Goal: Communication & Community: Share content

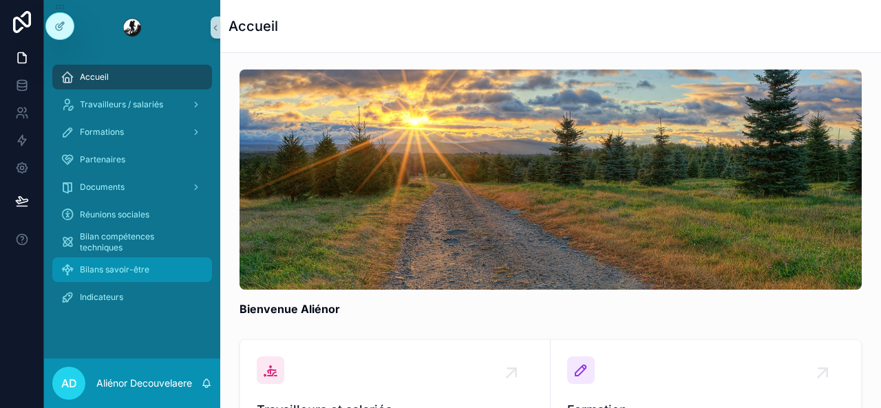
click at [107, 268] on span "Bilans savoir-être" at bounding box center [115, 269] width 70 height 11
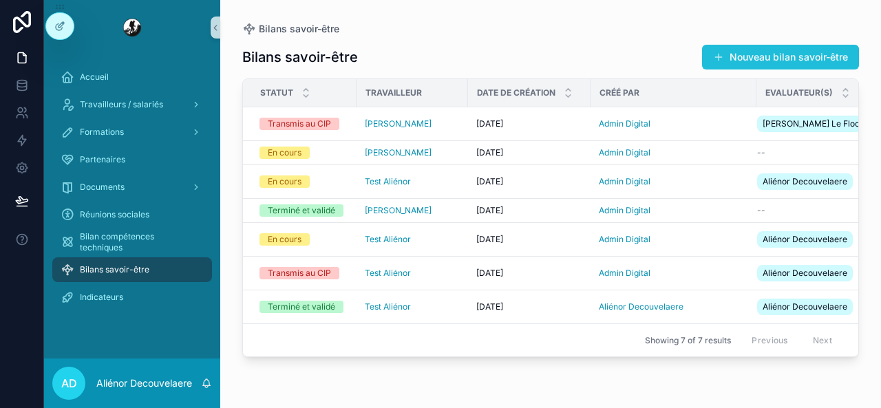
click at [743, 60] on button "Nouveau bilan savoir-être" at bounding box center [780, 57] width 157 height 25
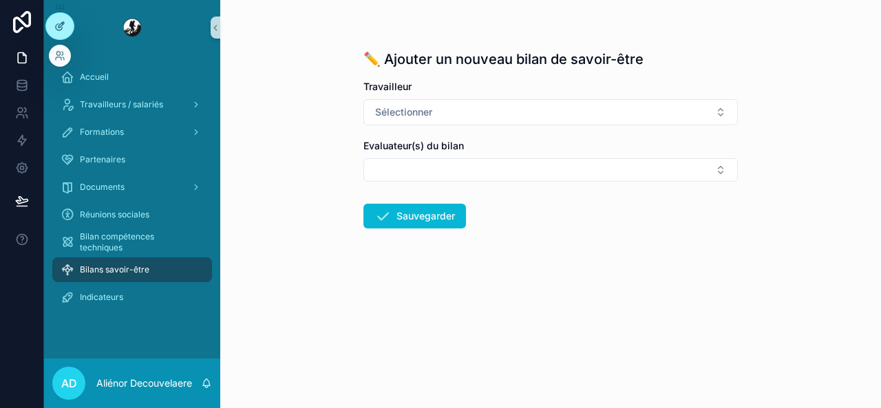
click at [63, 17] on div at bounding box center [60, 26] width 28 height 26
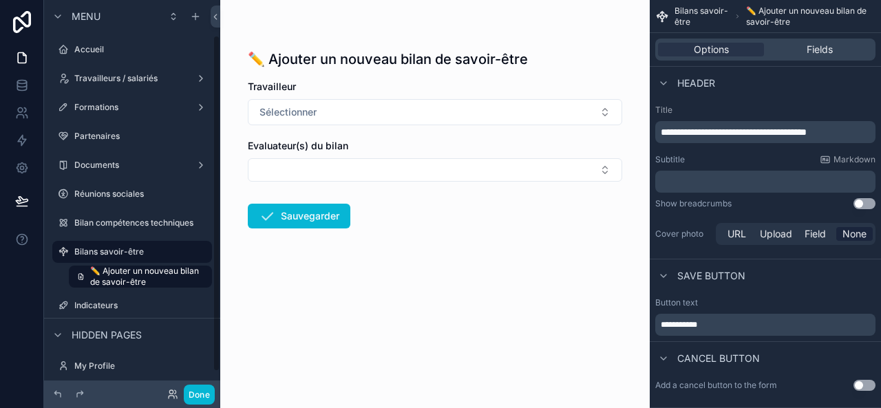
scroll to position [41, 0]
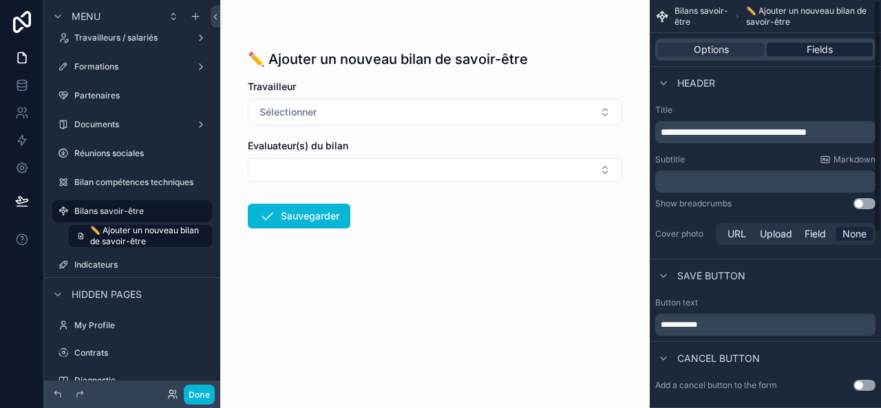
click at [828, 44] on span "Fields" at bounding box center [820, 50] width 26 height 14
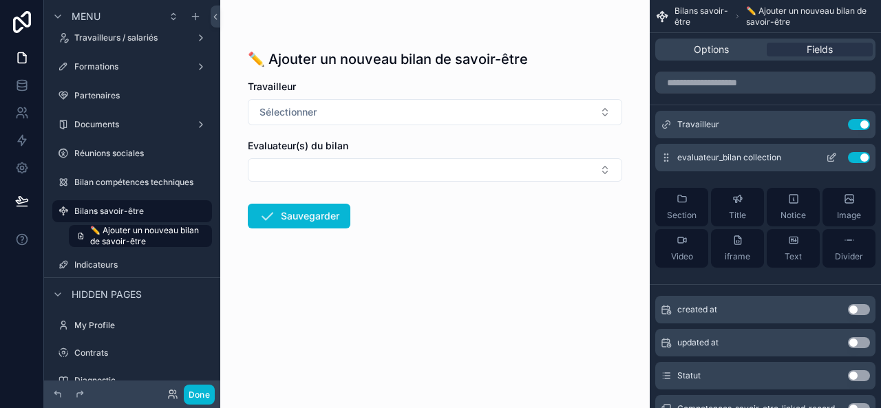
click at [831, 161] on icon "scrollable content" at bounding box center [831, 159] width 6 height 6
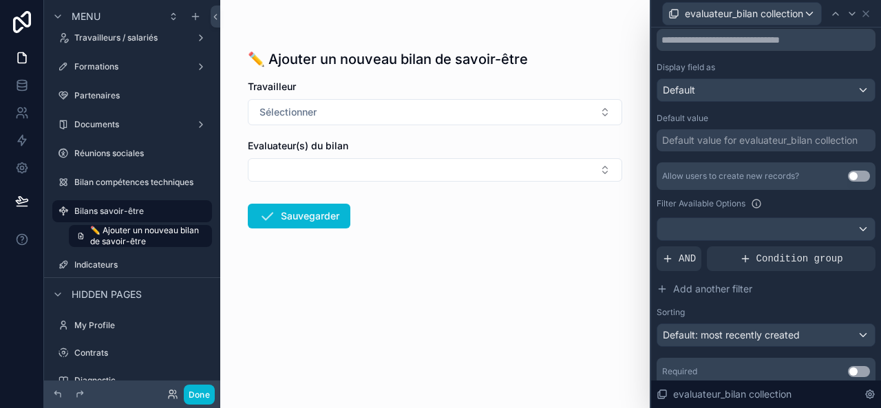
scroll to position [0, 0]
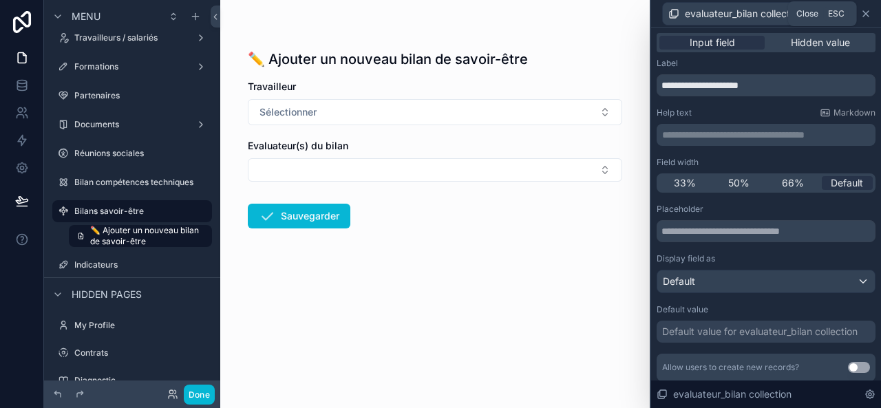
click at [870, 17] on icon at bounding box center [866, 13] width 11 height 11
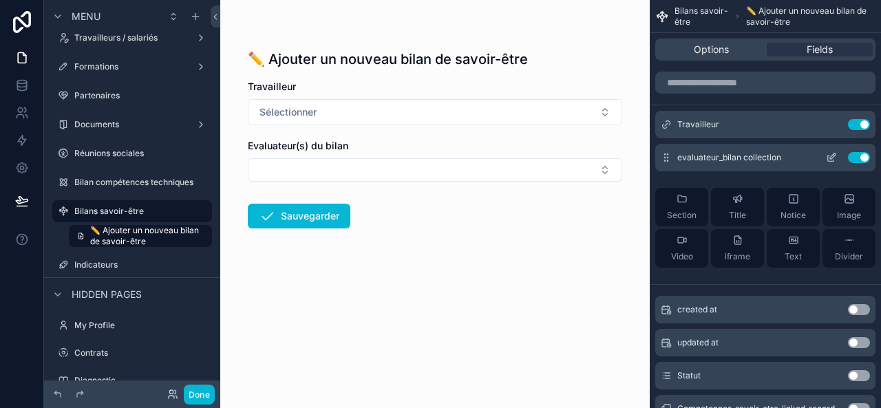
click at [831, 160] on icon "scrollable content" at bounding box center [831, 159] width 6 height 6
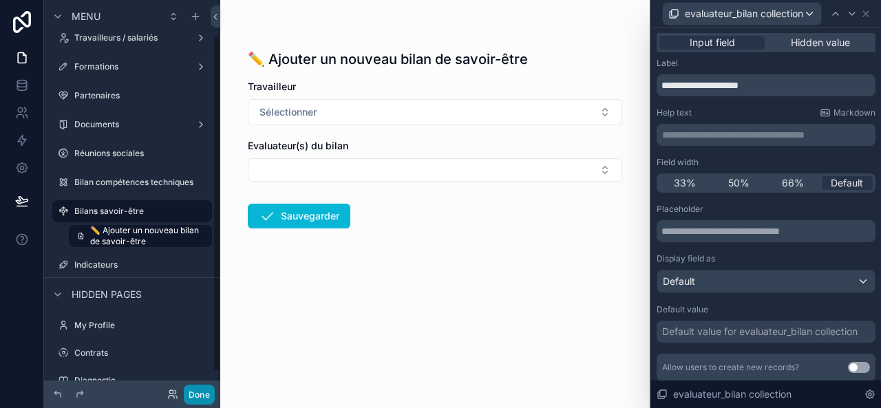
click at [204, 398] on button "Done" at bounding box center [199, 395] width 31 height 20
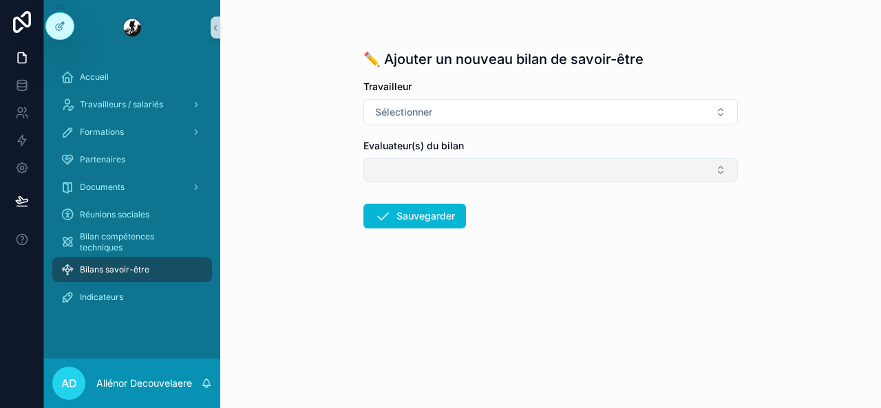
click at [379, 160] on button "Select Button" at bounding box center [551, 169] width 375 height 23
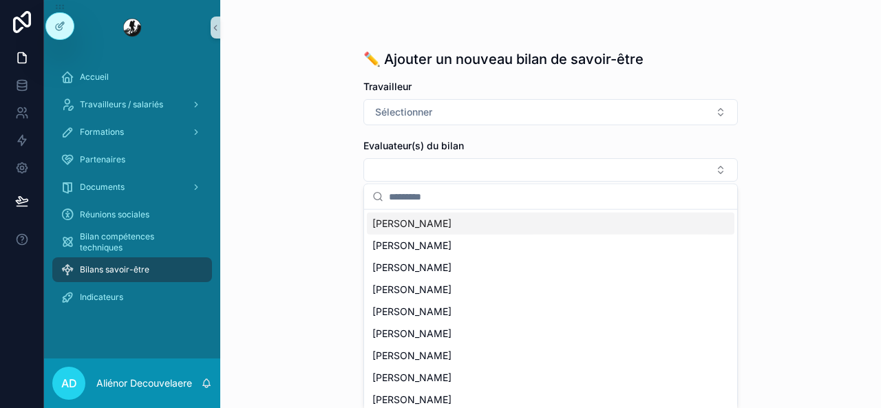
click at [304, 156] on div "✏️ Ajouter un nouveau bilan de savoir-être Travailleur Sélectionner Evaluateur(…" at bounding box center [550, 204] width 661 height 408
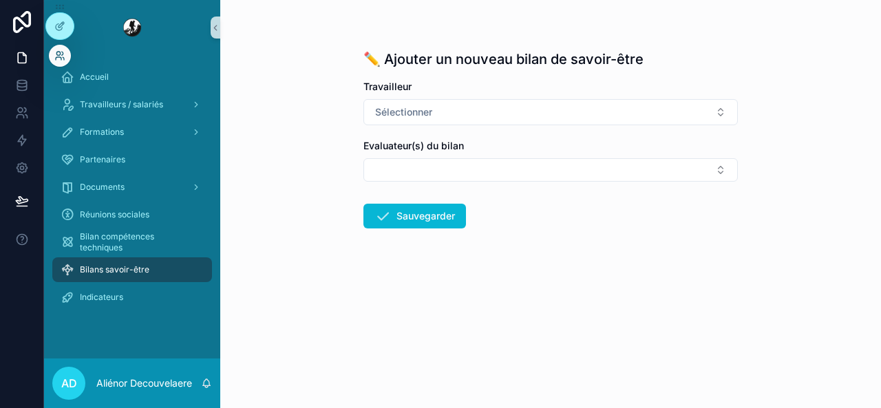
click at [63, 57] on icon at bounding box center [59, 55] width 11 height 11
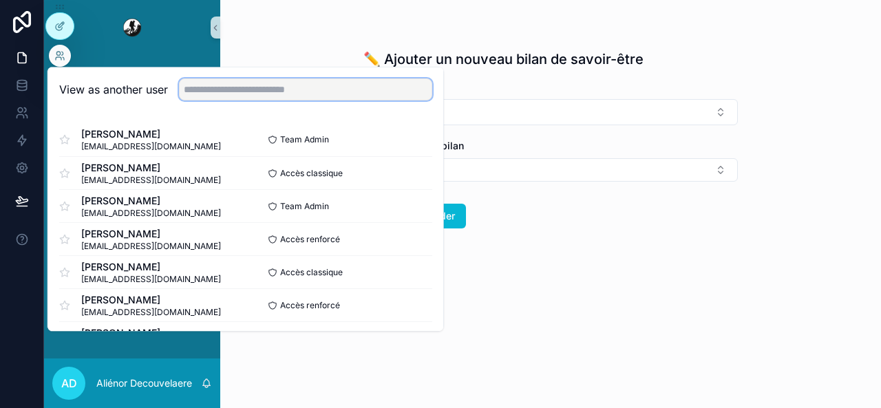
click at [226, 89] on input "text" at bounding box center [305, 90] width 253 height 22
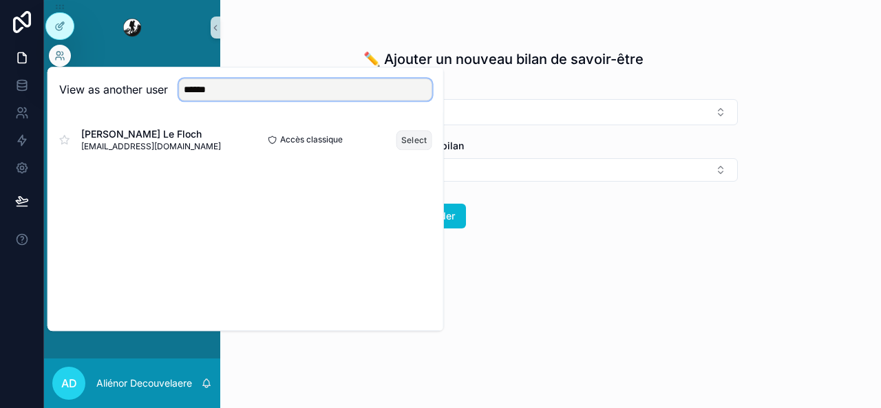
type input "******"
click at [417, 141] on button "Select" at bounding box center [415, 140] width 36 height 20
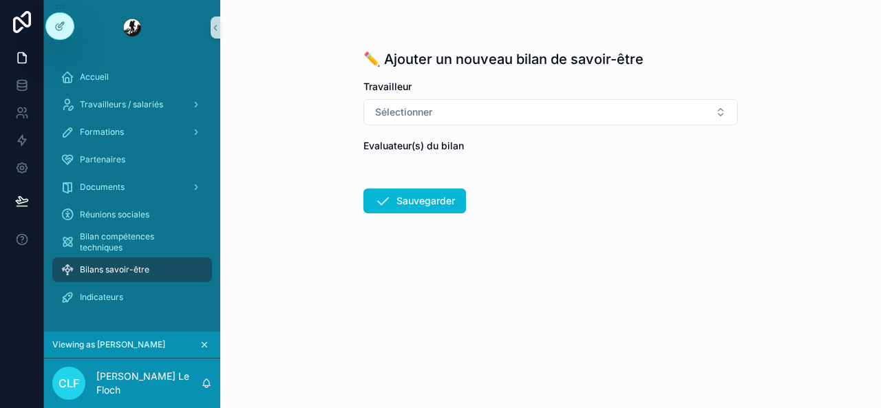
click at [424, 164] on div "scrollable content" at bounding box center [551, 162] width 375 height 8
click at [29, 57] on link at bounding box center [21, 58] width 43 height 28
click at [26, 96] on link at bounding box center [21, 86] width 43 height 28
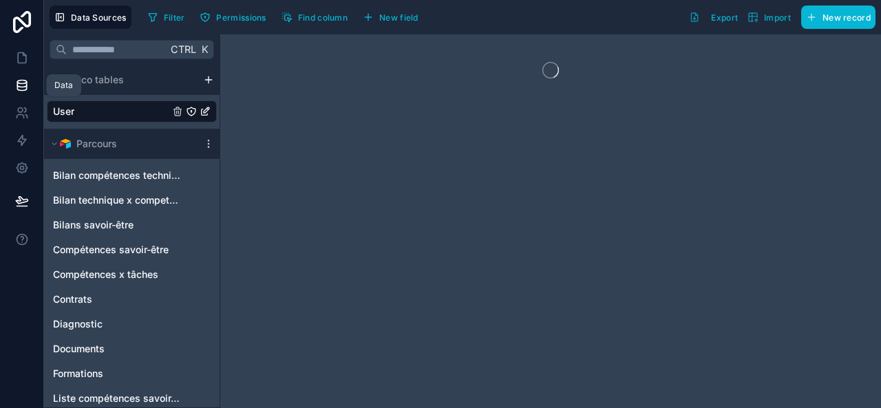
click at [21, 92] on icon at bounding box center [22, 86] width 14 height 14
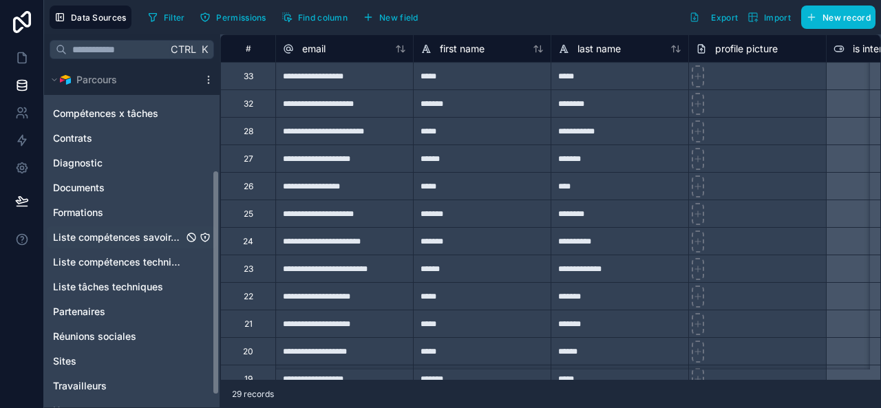
scroll to position [180, 0]
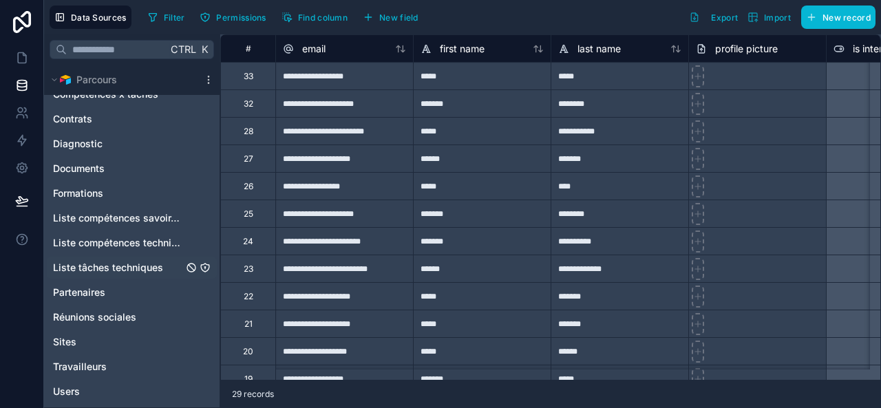
click at [118, 264] on span "Liste tâches techniques" at bounding box center [108, 268] width 110 height 14
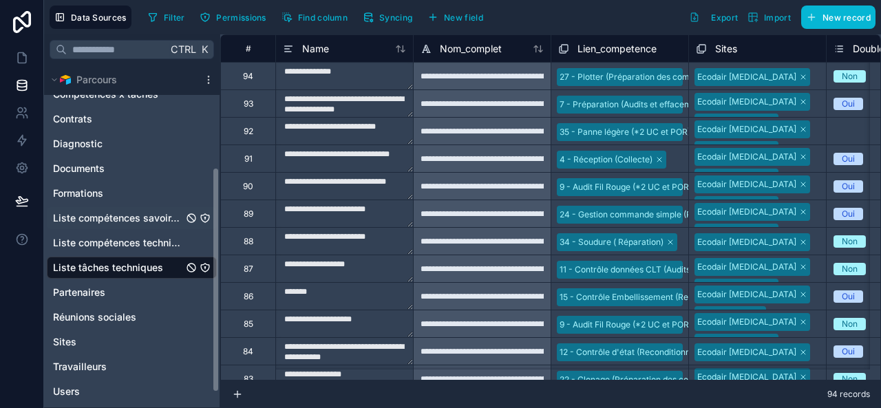
scroll to position [139, 0]
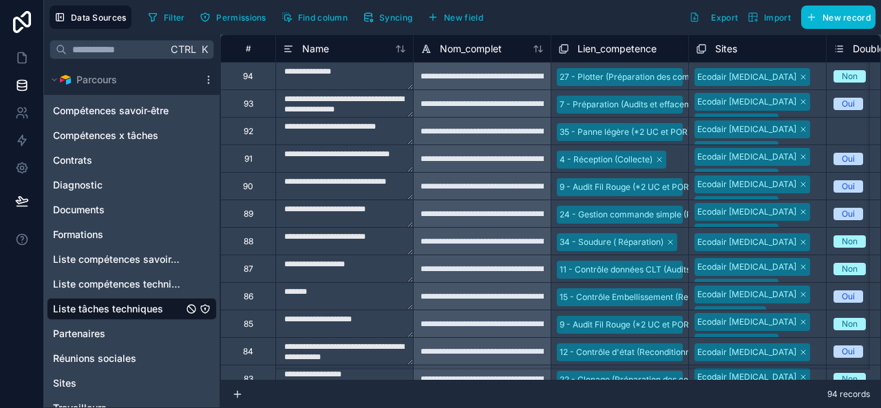
click at [113, 270] on div "Bilan compétences techniques Bilan technique x competences Bilans savoir-être C…" at bounding box center [132, 232] width 170 height 424
click at [105, 288] on span "Liste compétences techniques" at bounding box center [118, 285] width 130 height 14
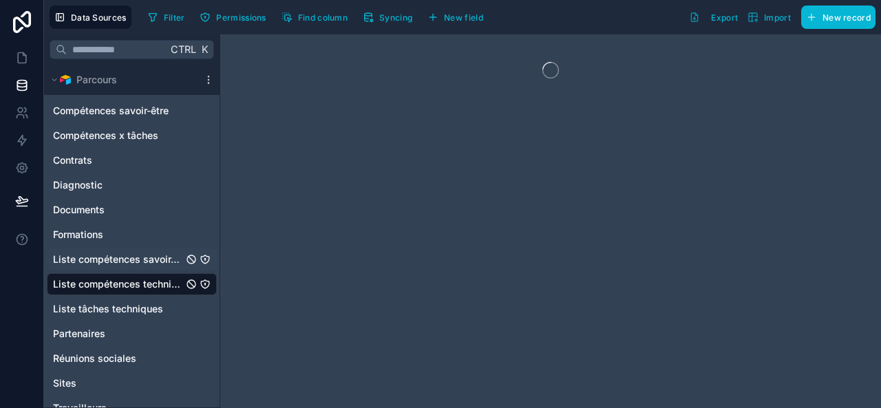
click at [124, 263] on span "Liste compétences savoir-être" at bounding box center [118, 260] width 130 height 14
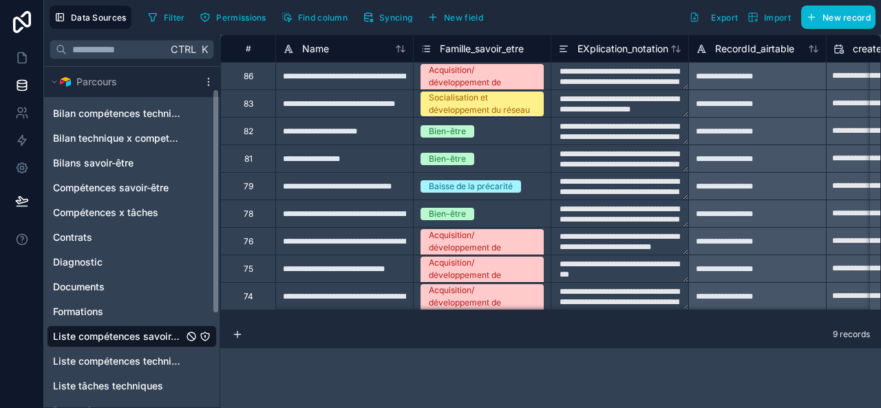
scroll to position [37, 0]
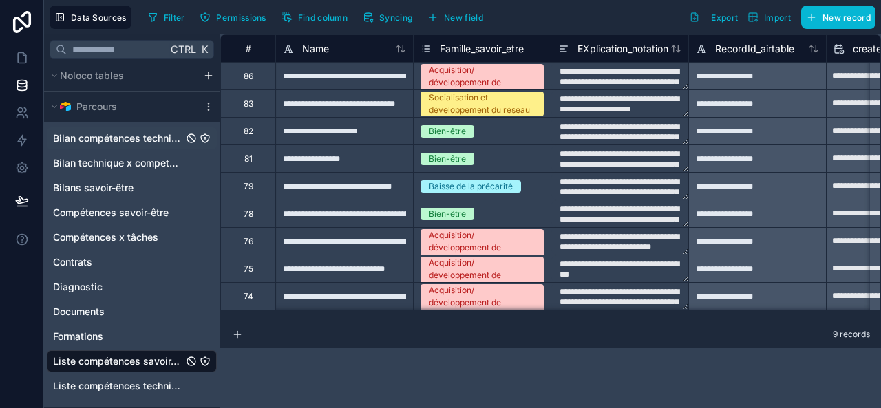
click at [127, 143] on span "Bilan compétences techniques" at bounding box center [118, 139] width 130 height 14
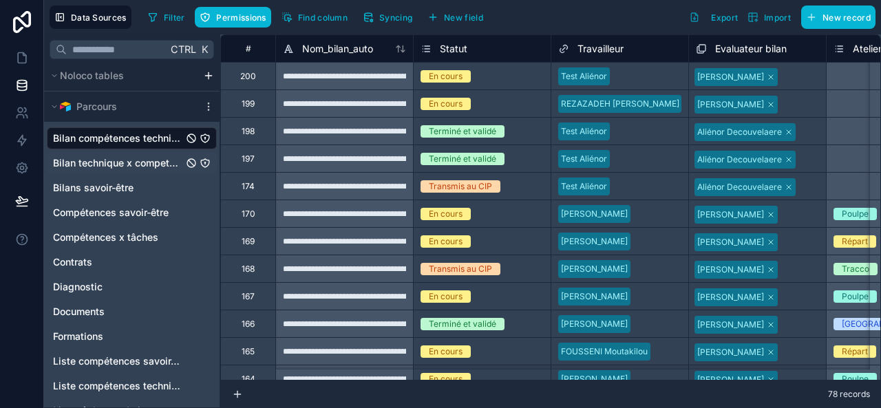
click at [127, 162] on span "Bilan technique x competences" at bounding box center [118, 163] width 130 height 14
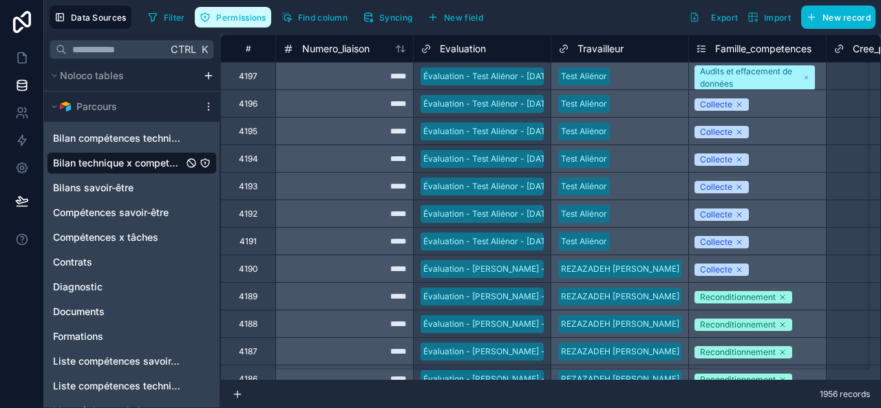
click at [242, 14] on span "Permissions" at bounding box center [241, 17] width 50 height 10
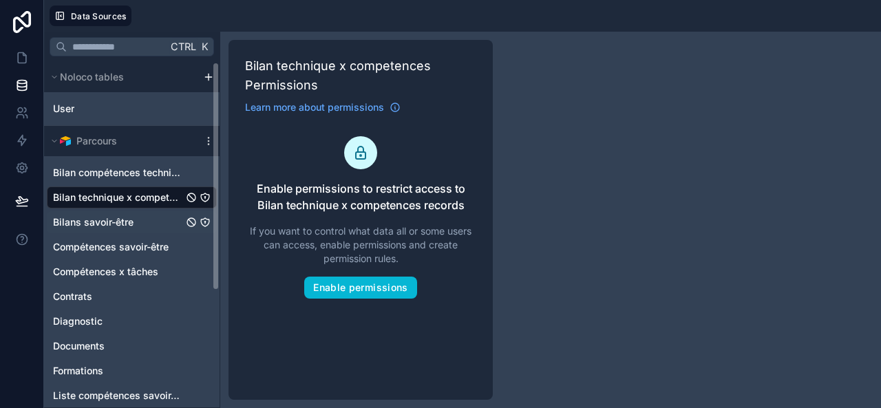
click at [128, 227] on span "Bilans savoir-être" at bounding box center [93, 223] width 81 height 14
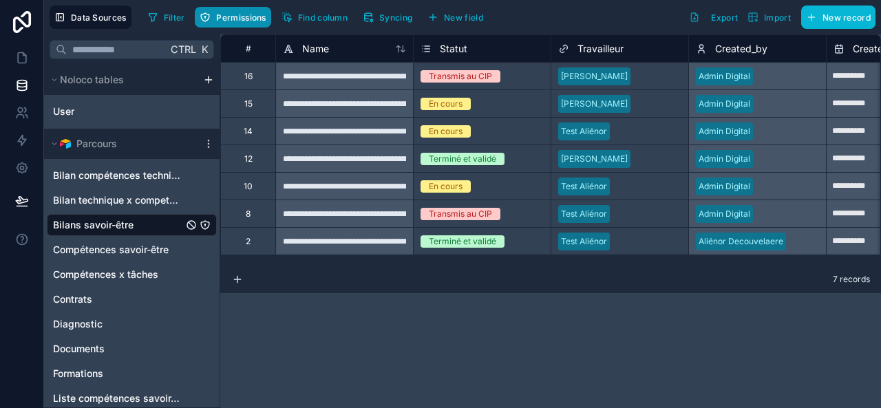
click at [259, 14] on span "Permissions" at bounding box center [241, 17] width 50 height 10
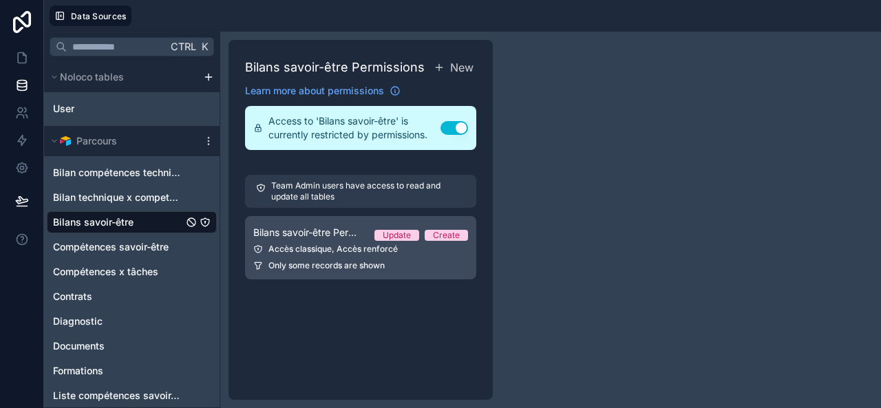
click at [390, 264] on div "Only some records are shown" at bounding box center [360, 265] width 215 height 11
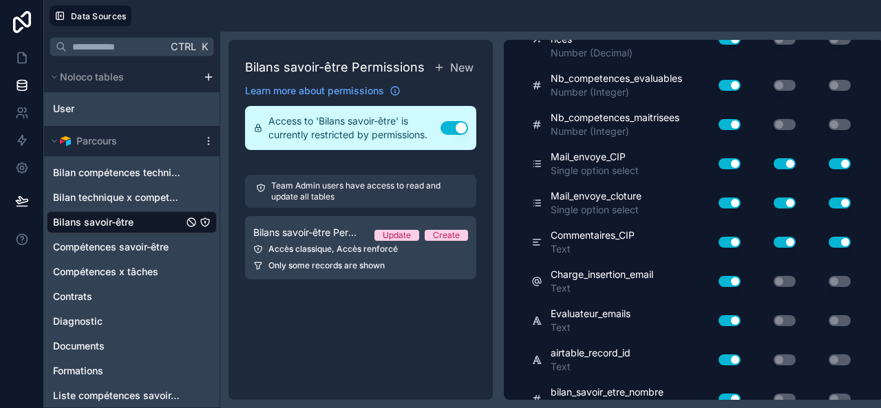
scroll to position [875, 0]
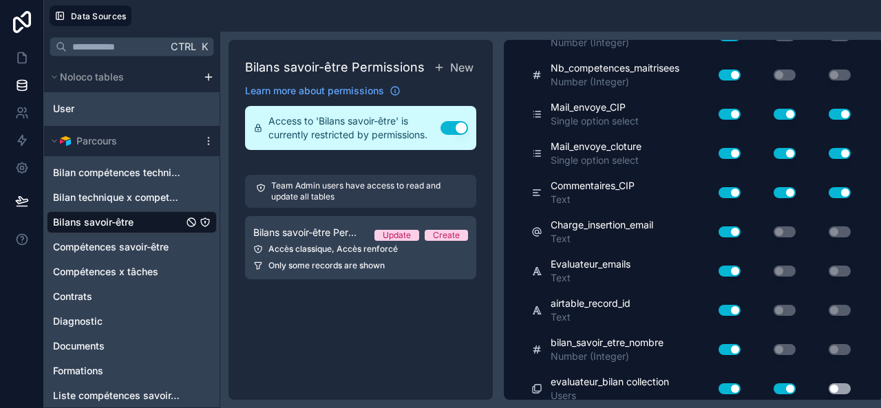
click at [843, 384] on button "Use setting" at bounding box center [840, 389] width 22 height 11
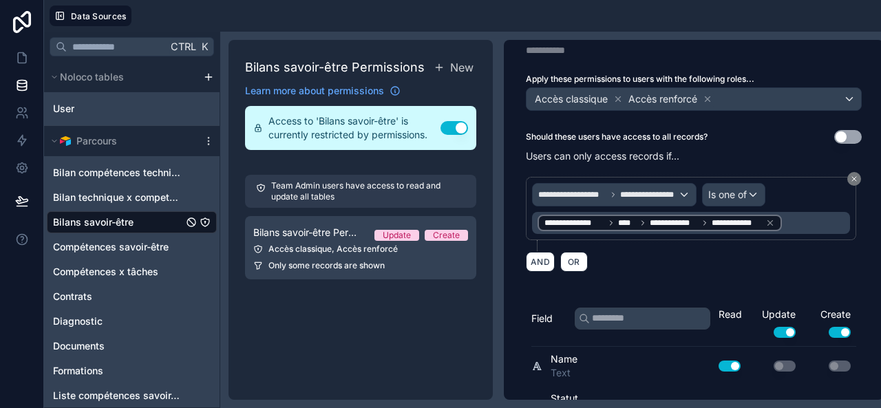
scroll to position [0, 0]
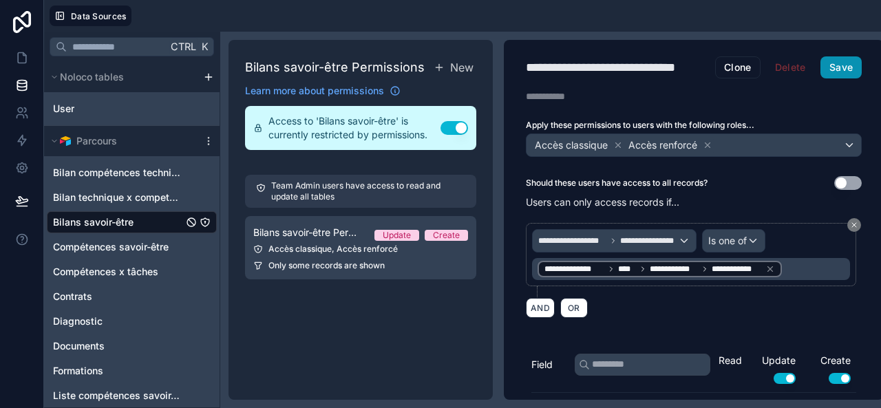
click at [853, 69] on button "Save" at bounding box center [841, 67] width 41 height 22
click at [23, 53] on icon at bounding box center [22, 58] width 8 height 10
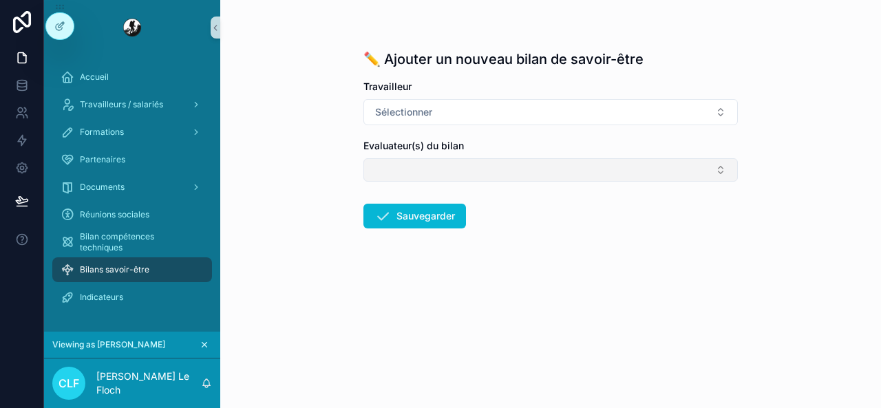
click at [472, 161] on button "Select Button" at bounding box center [551, 169] width 375 height 23
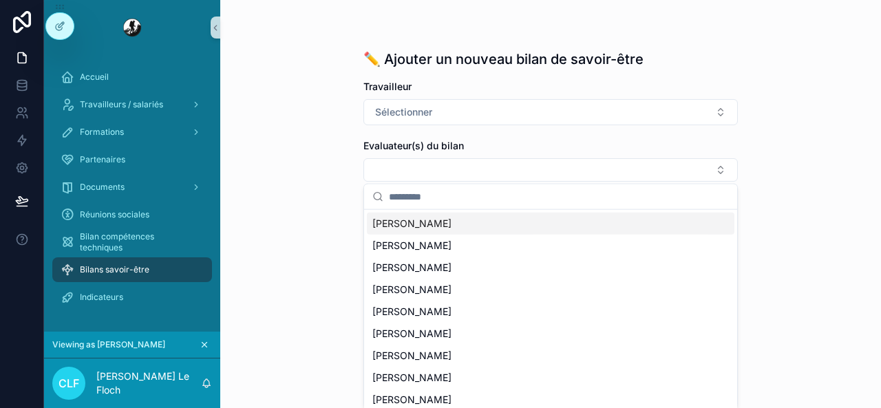
click at [210, 341] on button "scrollable content" at bounding box center [204, 344] width 15 height 15
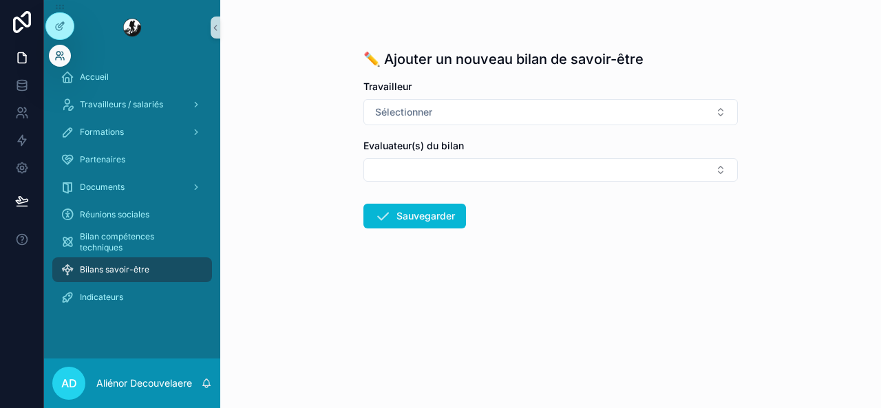
click at [63, 56] on icon at bounding box center [59, 55] width 11 height 11
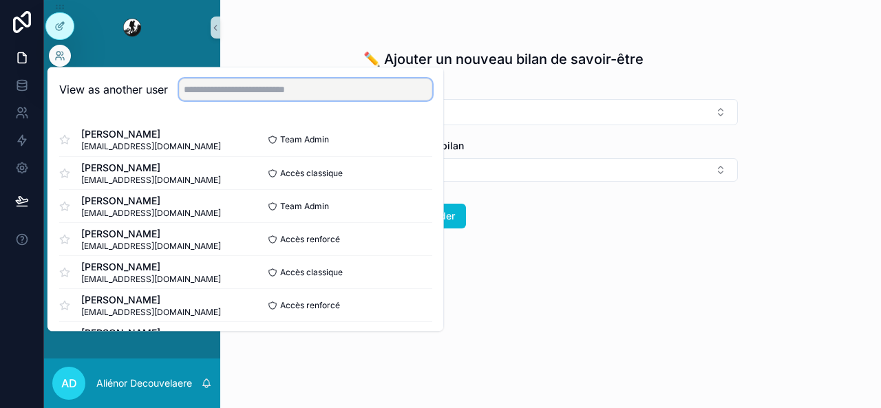
click at [238, 89] on input "text" at bounding box center [305, 90] width 253 height 22
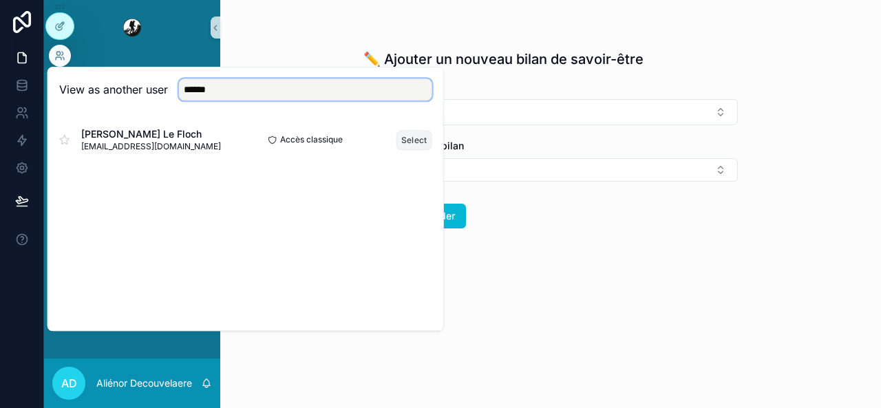
type input "******"
click at [410, 134] on button "Select" at bounding box center [415, 140] width 36 height 20
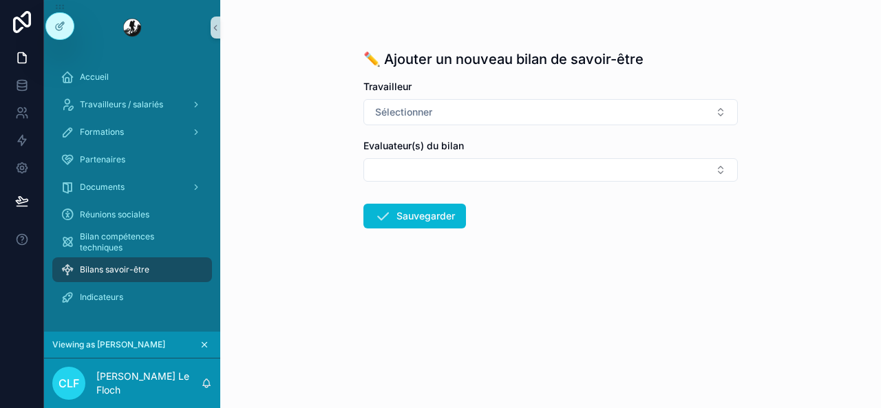
click at [589, 240] on form "Travailleur Sélectionner Evaluateur(s) du bilan Sauvegarder" at bounding box center [551, 198] width 375 height 237
click at [420, 168] on button "Select Button" at bounding box center [551, 169] width 375 height 23
click at [273, 196] on div "✏️ Ajouter un nouveau bilan de savoir-être Travailleur Sélectionner Evaluateur(…" at bounding box center [550, 204] width 661 height 408
click at [194, 344] on div "Viewing as [PERSON_NAME]" at bounding box center [132, 344] width 160 height 15
click at [200, 345] on icon "scrollable content" at bounding box center [205, 345] width 10 height 10
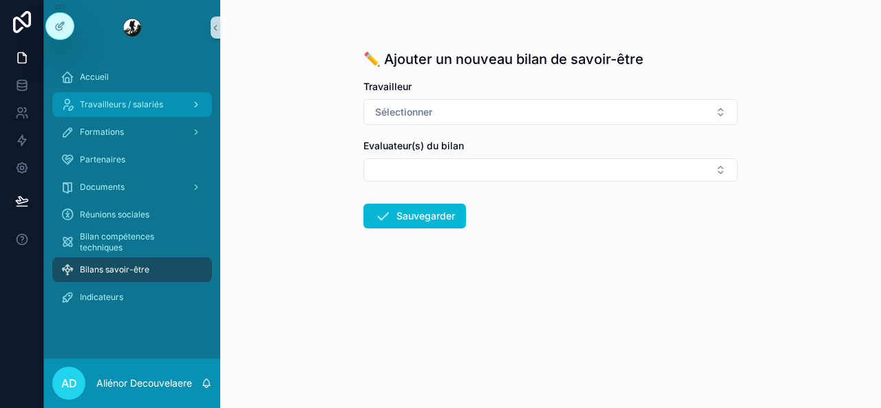
click at [134, 103] on span "Travailleurs / salariés" at bounding box center [121, 104] width 83 height 11
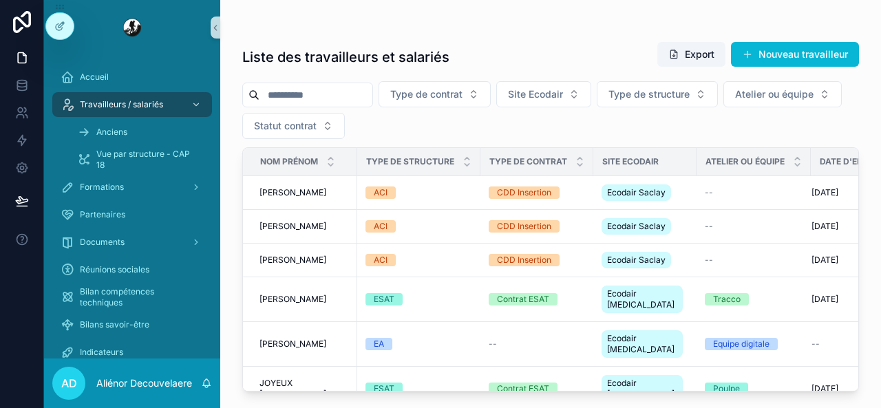
click at [347, 95] on input "scrollable content" at bounding box center [316, 94] width 113 height 19
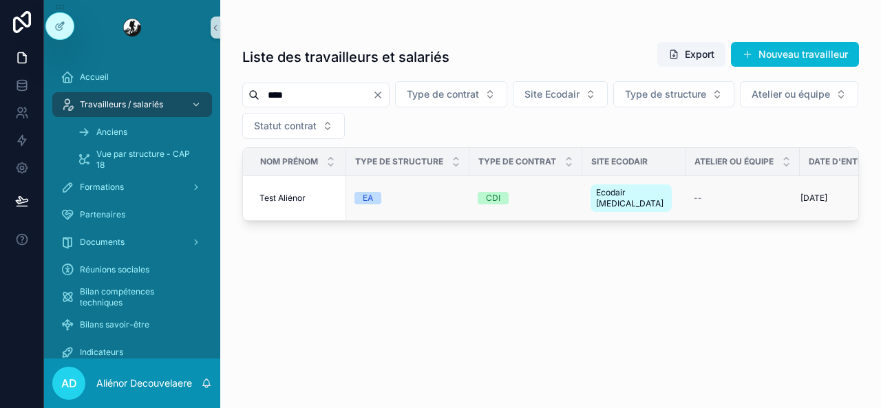
type input "****"
click at [437, 196] on div "EA" at bounding box center [408, 198] width 107 height 12
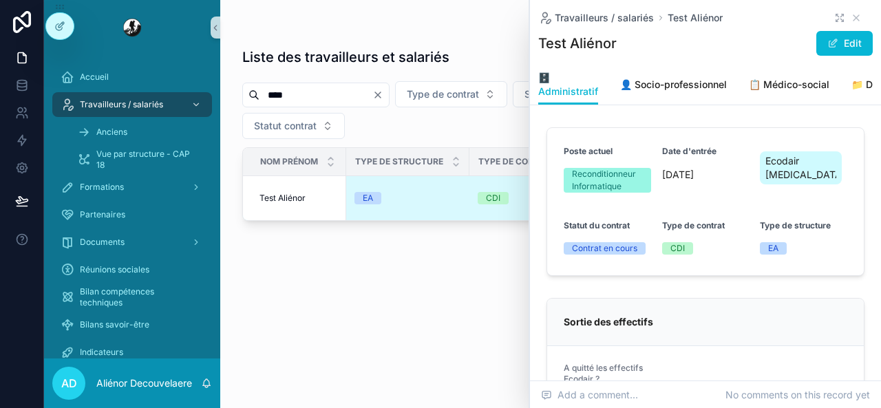
click at [835, 12] on icon "scrollable content" at bounding box center [840, 17] width 11 height 11
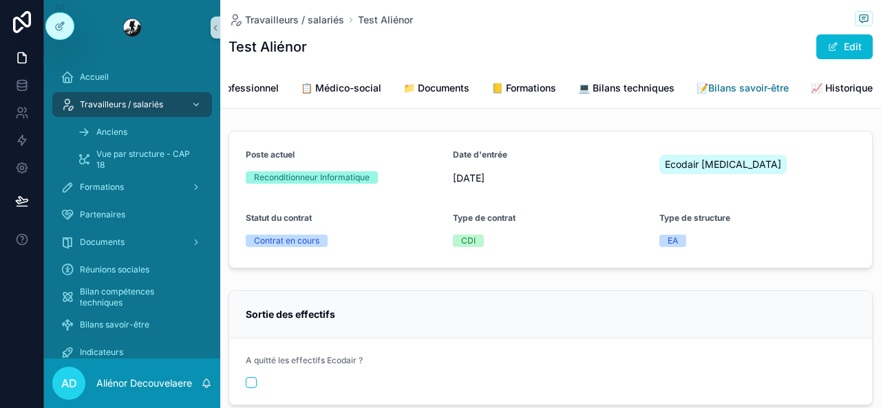
click at [714, 92] on span "📝Bilans savoir-être" at bounding box center [743, 88] width 92 height 14
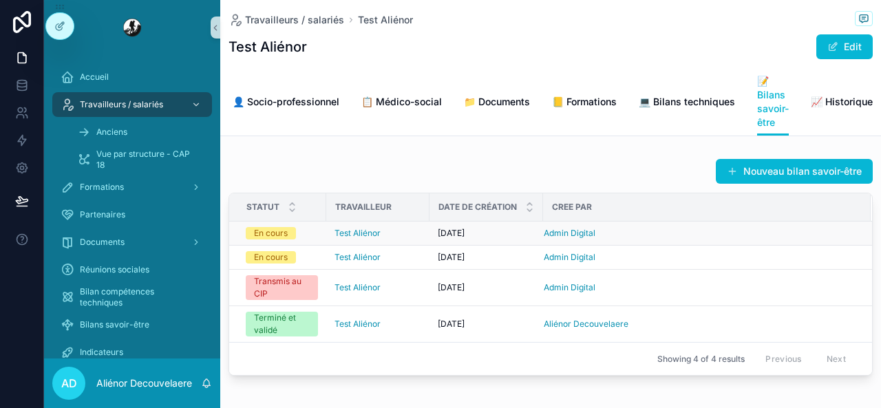
click at [508, 239] on div "[DATE] [DATE]" at bounding box center [486, 233] width 97 height 11
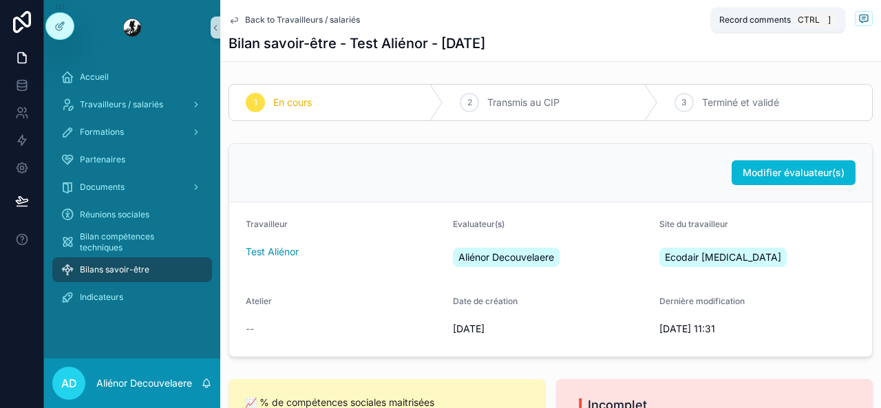
click at [859, 18] on icon "scrollable content" at bounding box center [864, 18] width 11 height 11
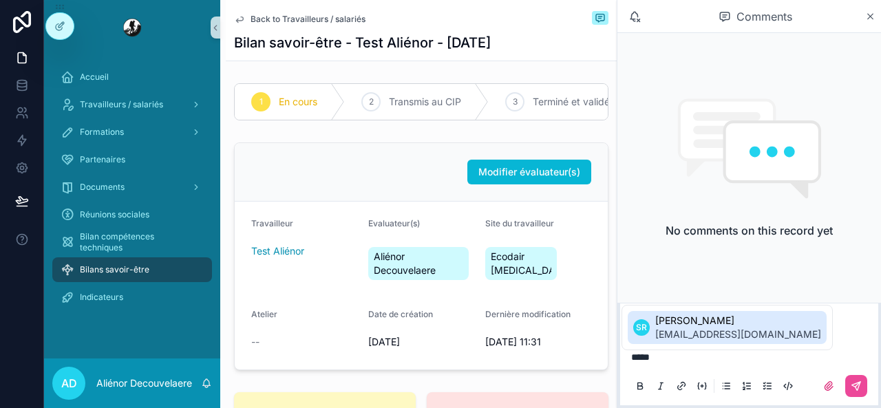
click at [702, 331] on span "[EMAIL_ADDRESS][DOMAIN_NAME]" at bounding box center [739, 335] width 166 height 14
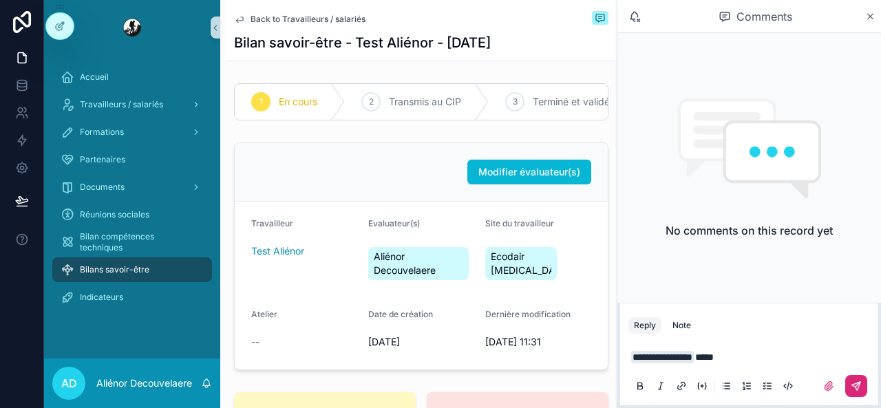
click at [859, 385] on icon "scrollable content" at bounding box center [856, 386] width 11 height 11
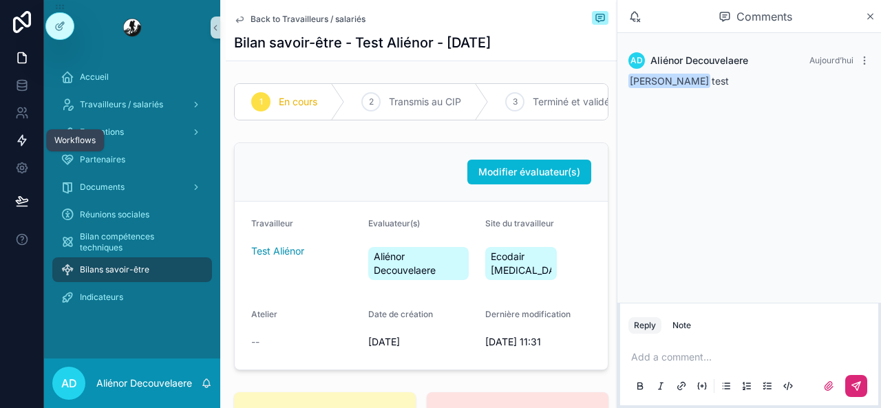
click at [11, 141] on link at bounding box center [21, 141] width 43 height 28
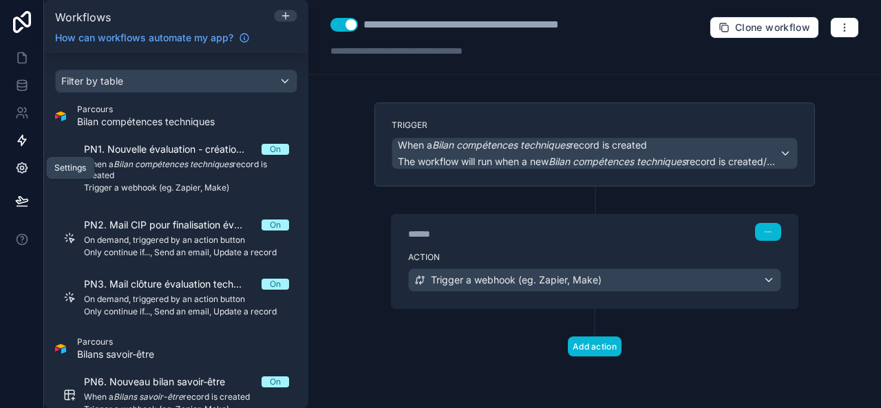
click at [22, 160] on link at bounding box center [21, 168] width 43 height 28
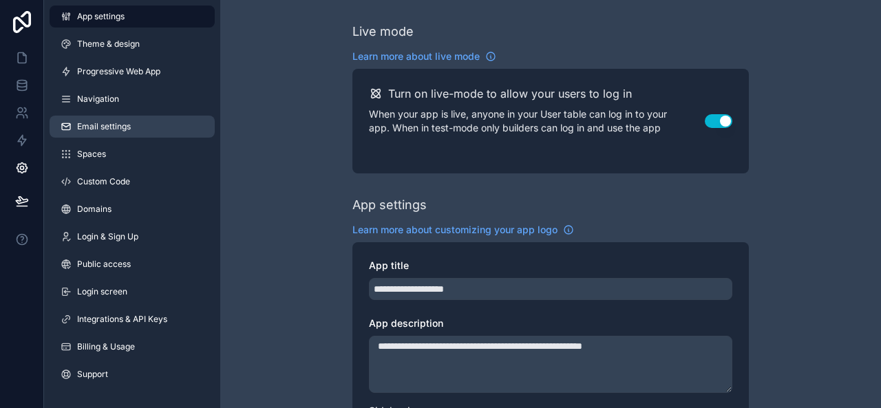
click at [162, 127] on link "Email settings" at bounding box center [132, 127] width 165 height 22
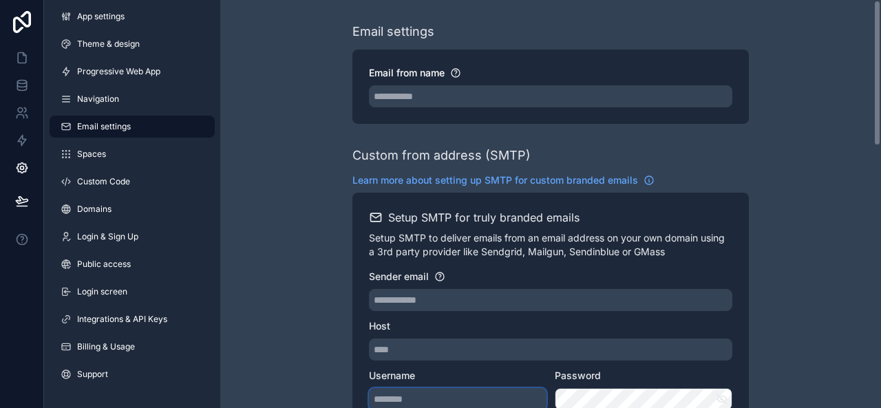
type input "**********"
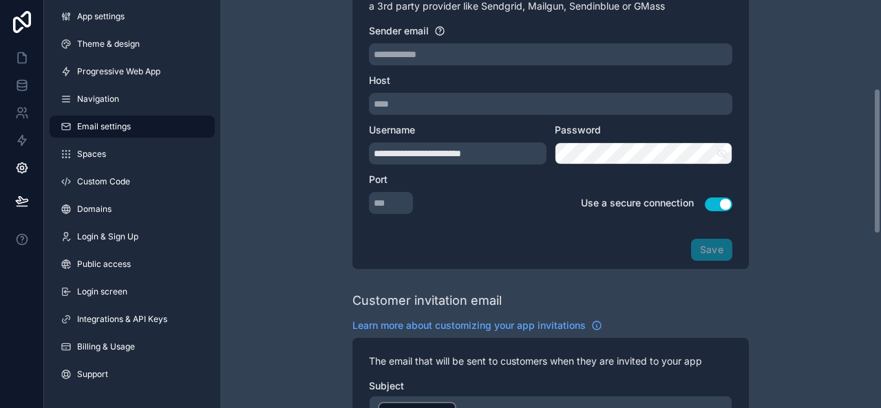
scroll to position [302, 0]
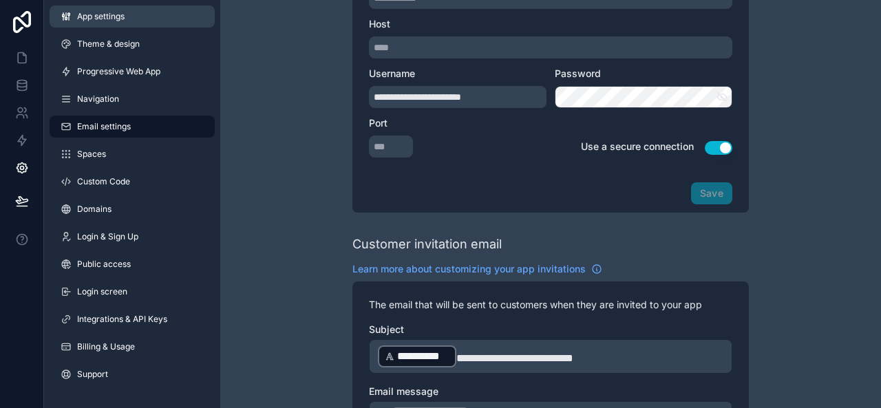
click at [130, 14] on link "App settings" at bounding box center [132, 17] width 165 height 22
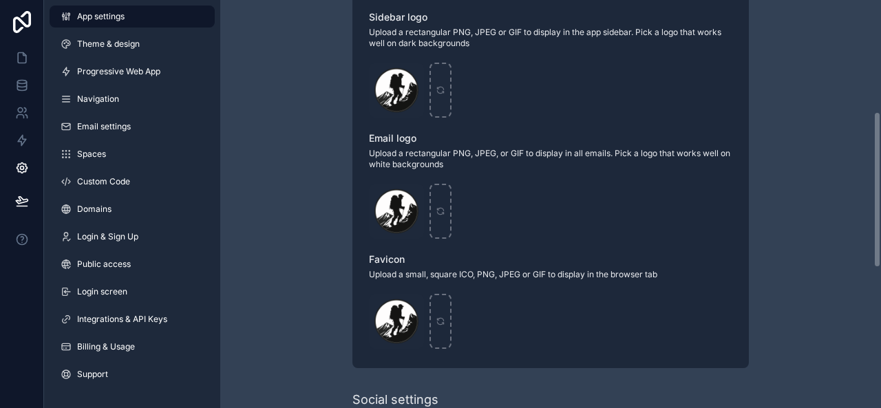
scroll to position [260, 0]
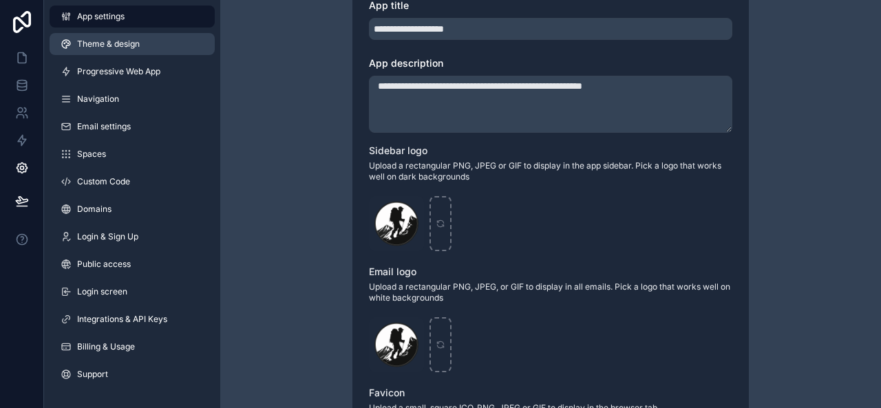
click at [149, 41] on link "Theme & design" at bounding box center [132, 44] width 165 height 22
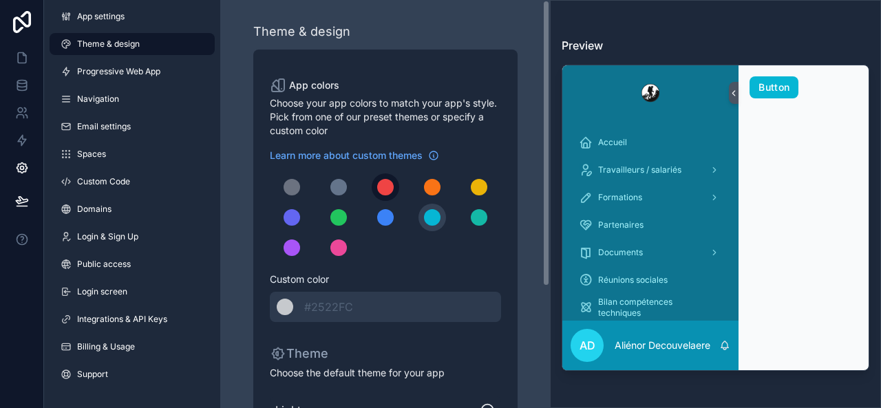
scroll to position [172, 0]
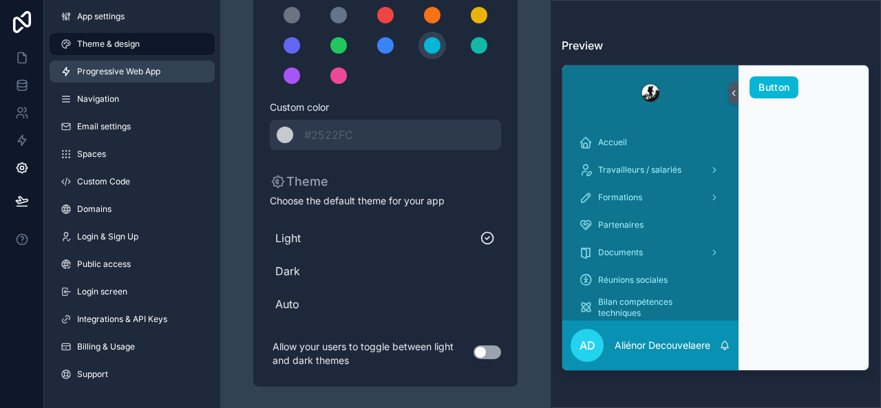
click at [120, 64] on link "Progressive Web App" at bounding box center [132, 72] width 165 height 22
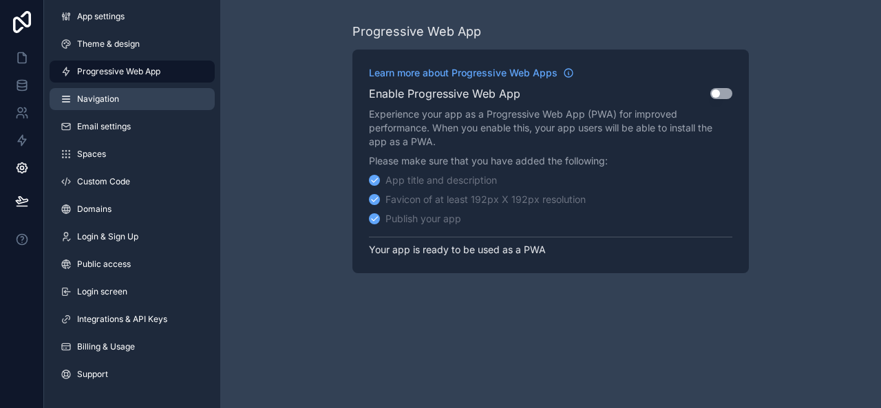
click at [141, 99] on link "Navigation" at bounding box center [132, 99] width 165 height 22
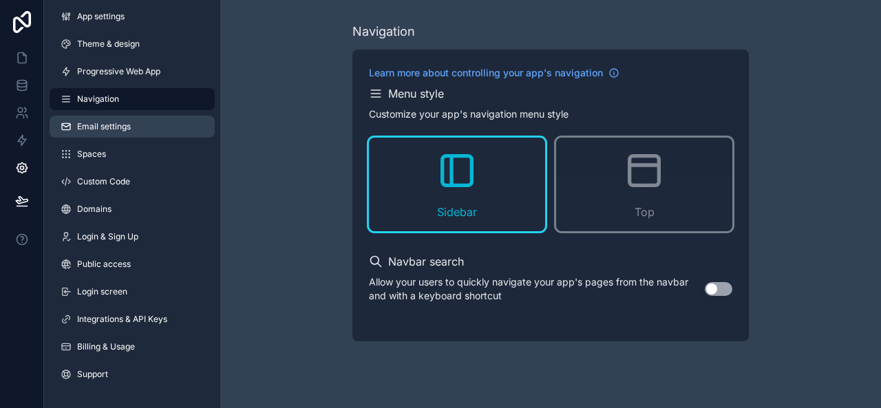
click at [161, 130] on link "Email settings" at bounding box center [132, 127] width 165 height 22
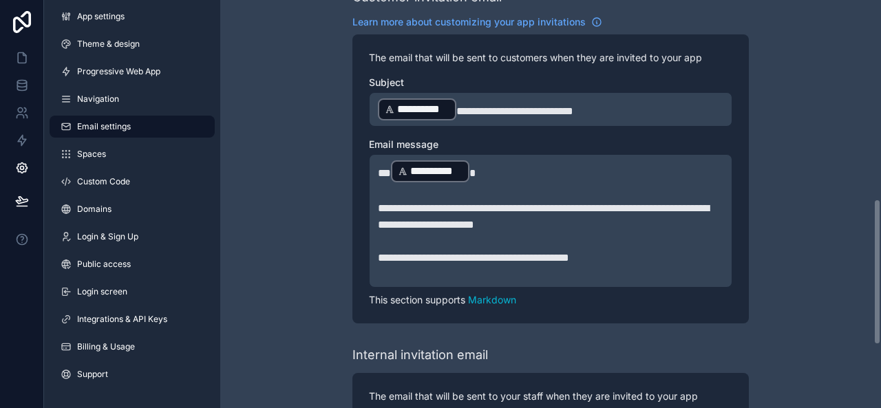
scroll to position [556, 0]
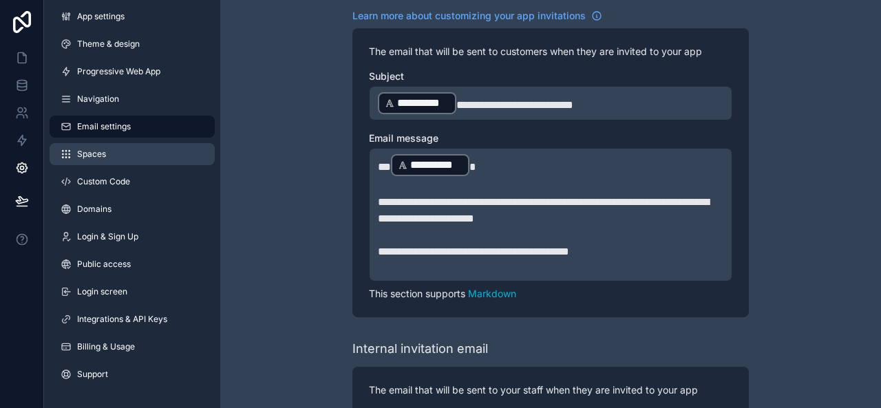
click at [134, 146] on link "Spaces" at bounding box center [132, 154] width 165 height 22
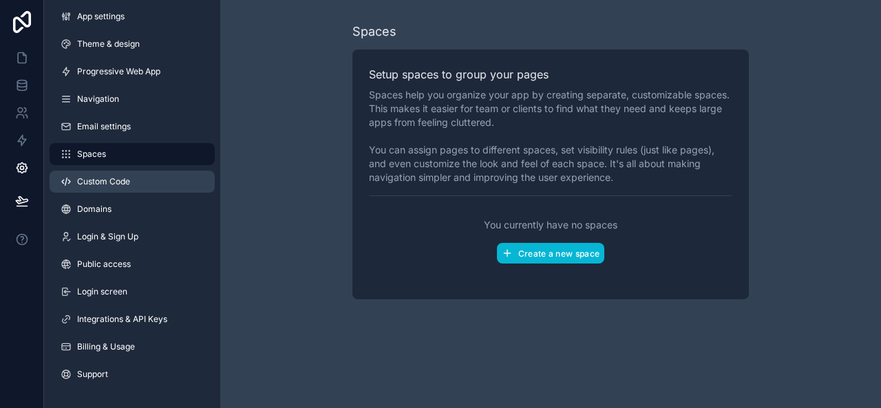
click at [174, 180] on link "Custom Code" at bounding box center [132, 182] width 165 height 22
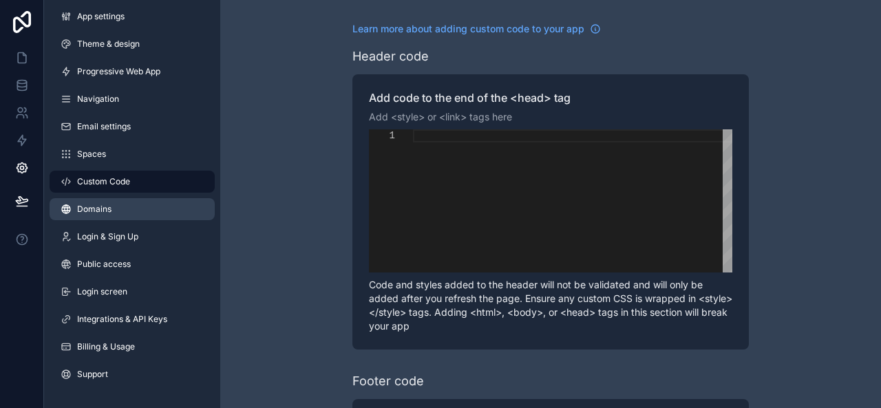
click at [156, 213] on link "Domains" at bounding box center [132, 209] width 165 height 22
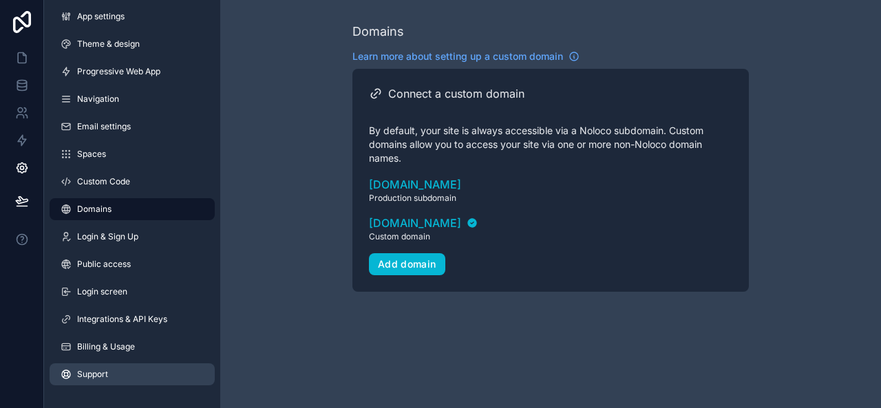
click at [126, 374] on link "Support" at bounding box center [132, 375] width 165 height 22
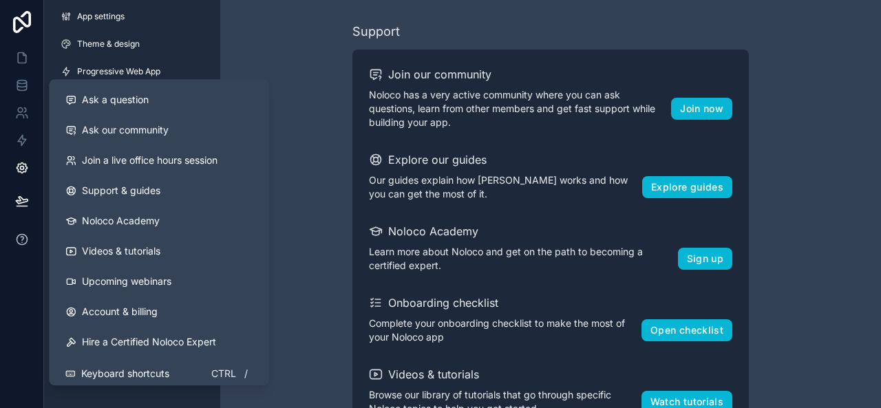
click at [34, 236] on button at bounding box center [21, 239] width 43 height 39
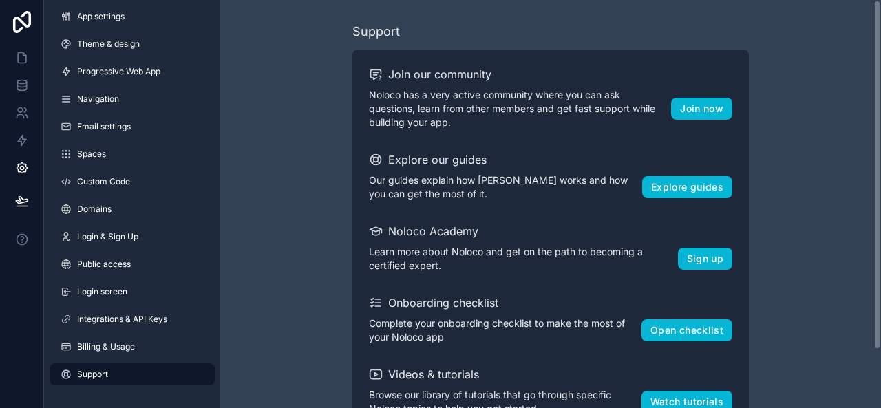
click at [314, 171] on div "Support Join our community Noloco has a very active community where you can ask…" at bounding box center [550, 238] width 661 height 477
click at [27, 52] on icon at bounding box center [22, 58] width 14 height 14
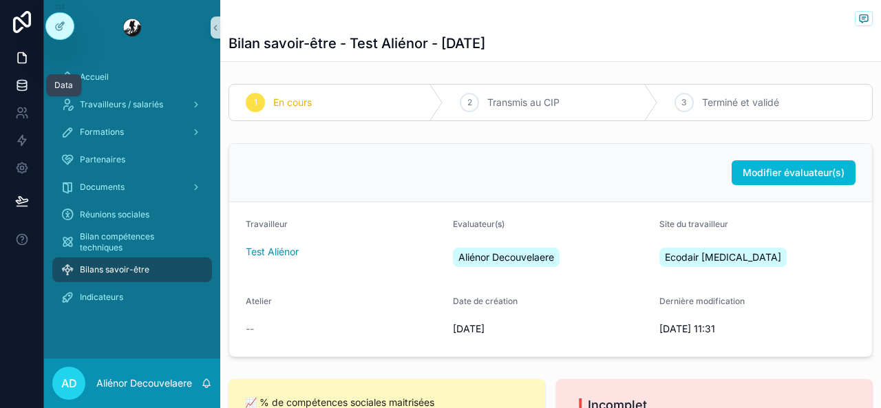
click at [23, 73] on link at bounding box center [21, 86] width 43 height 28
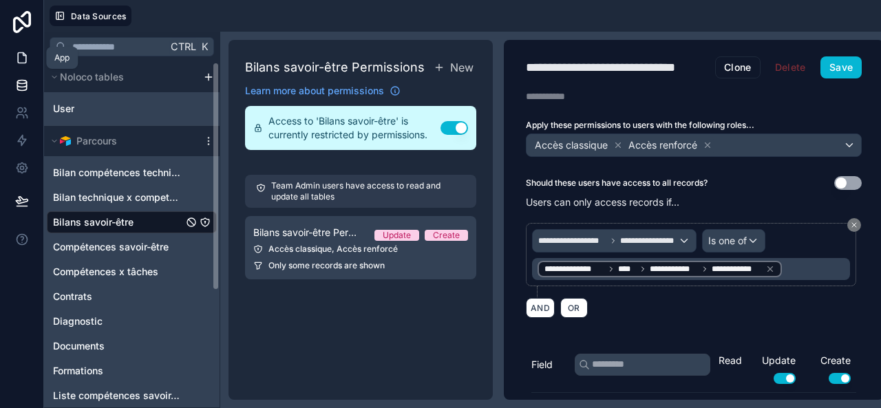
click at [40, 51] on link at bounding box center [21, 58] width 43 height 28
